Goal: Entertainment & Leisure: Consume media (video, audio)

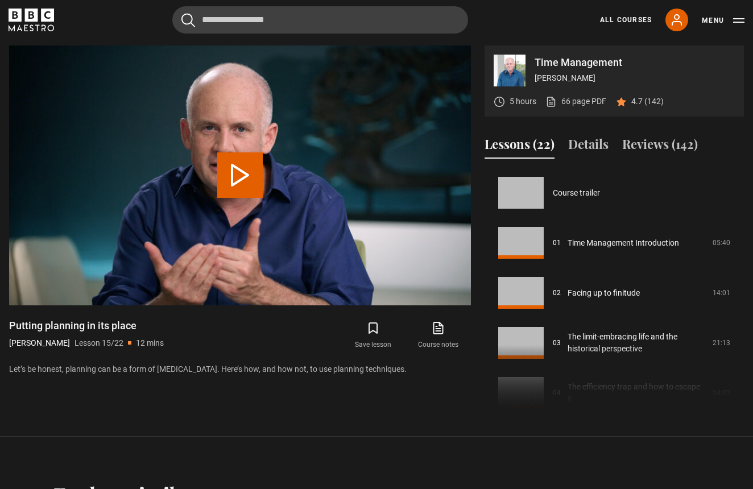
scroll to position [701, 0]
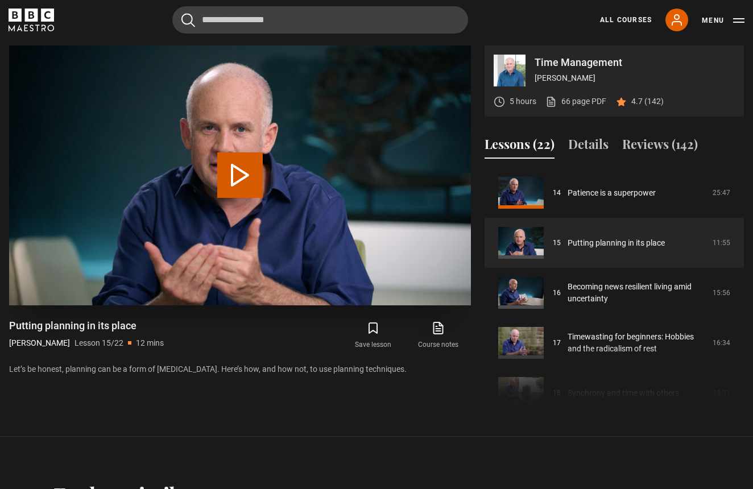
click at [241, 174] on button "Play Lesson Putting planning in its place" at bounding box center [240, 175] width 46 height 46
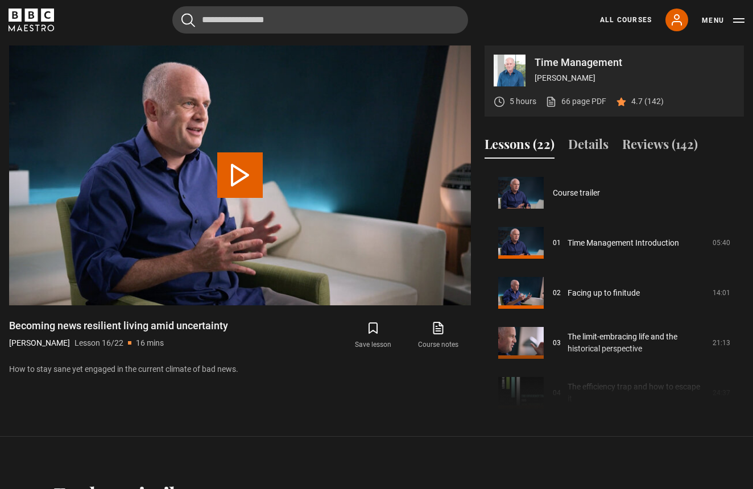
scroll to position [751, 0]
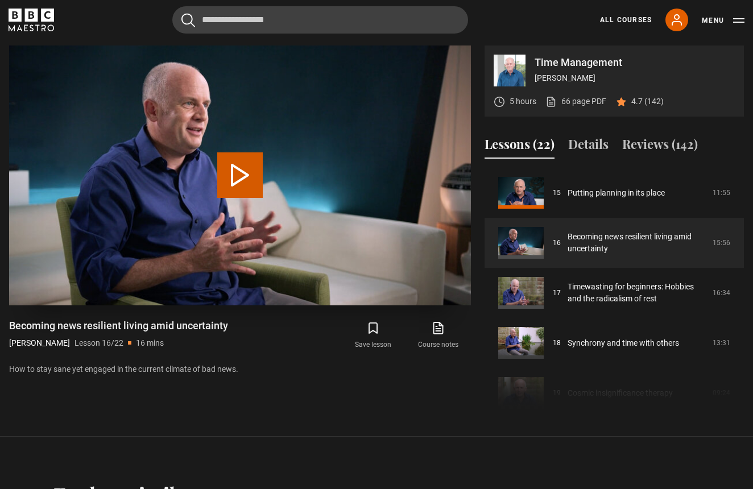
click at [250, 169] on button "Play Lesson Becoming news resilient living amid uncertainty" at bounding box center [240, 175] width 46 height 46
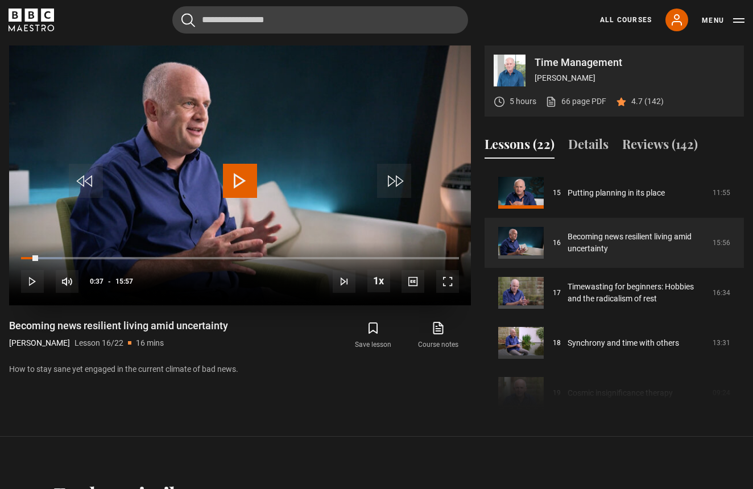
click at [241, 178] on span "Video Player" at bounding box center [240, 181] width 34 height 34
click at [449, 278] on span "Video Player" at bounding box center [447, 281] width 23 height 23
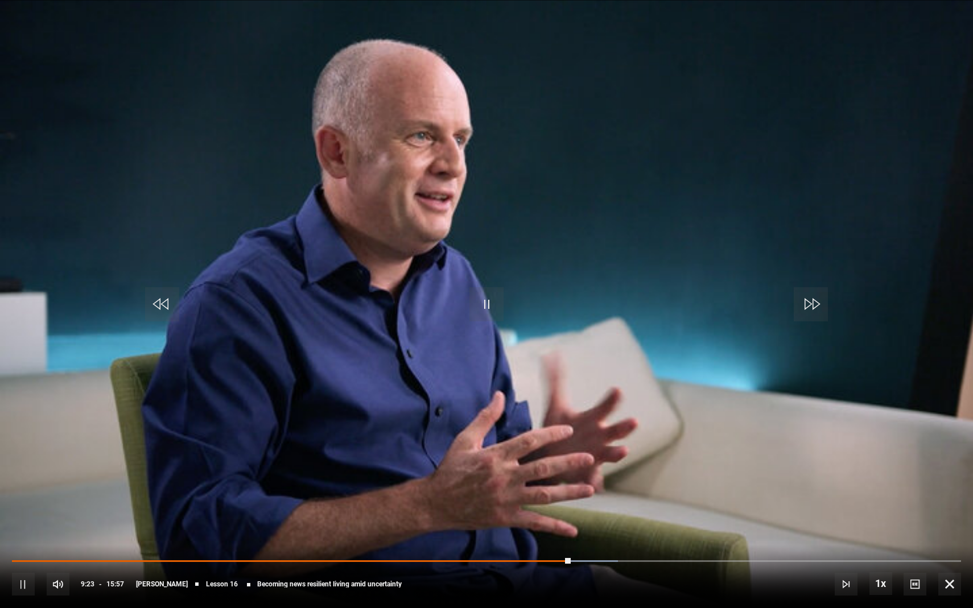
click at [485, 303] on span "Video Player" at bounding box center [486, 304] width 34 height 34
click at [487, 301] on span "Video Player" at bounding box center [486, 304] width 34 height 34
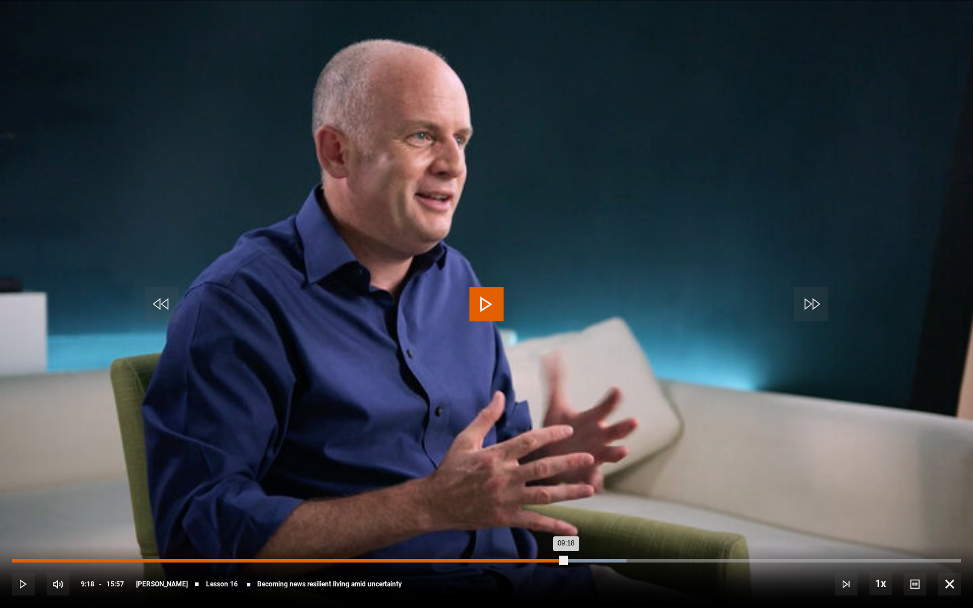
drag, startPoint x: 575, startPoint y: 559, endPoint x: 565, endPoint y: 559, distance: 9.7
click at [565, 489] on div "09:18" at bounding box center [289, 560] width 554 height 3
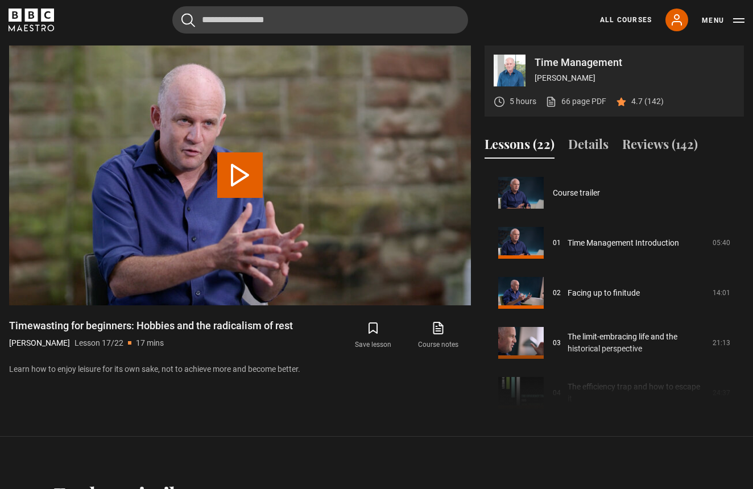
scroll to position [801, 0]
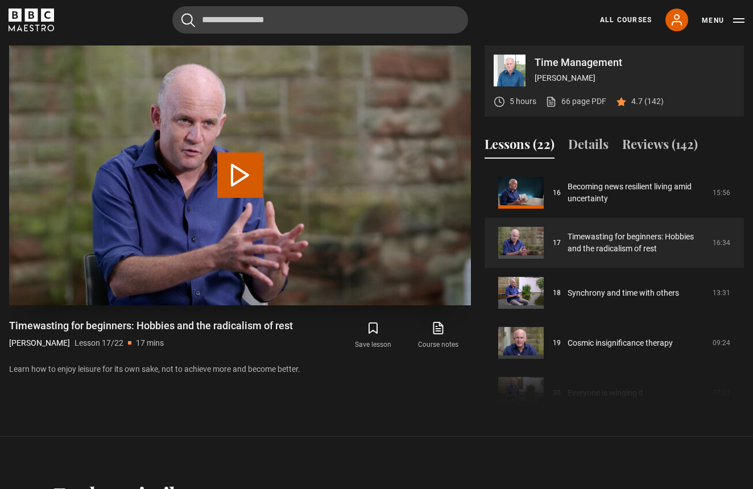
click at [232, 170] on button "Play Lesson Timewasting for beginners: Hobbies and the radicalism of rest" at bounding box center [240, 175] width 46 height 46
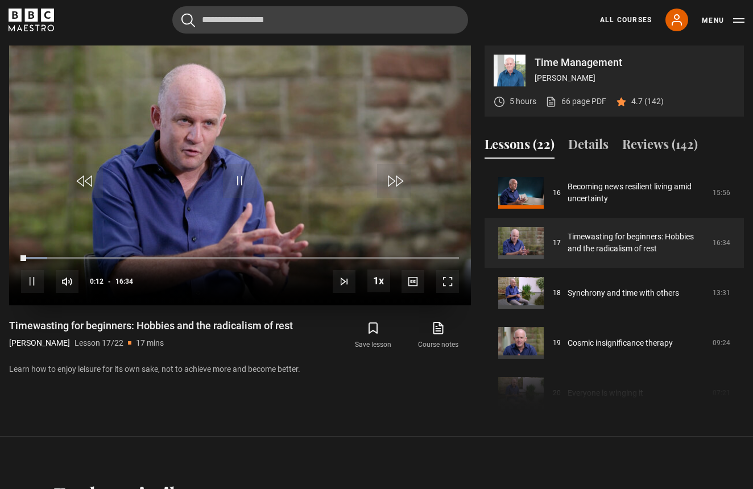
click at [450, 279] on span "Video Player" at bounding box center [447, 281] width 23 height 23
